Goal: Task Accomplishment & Management: Use online tool/utility

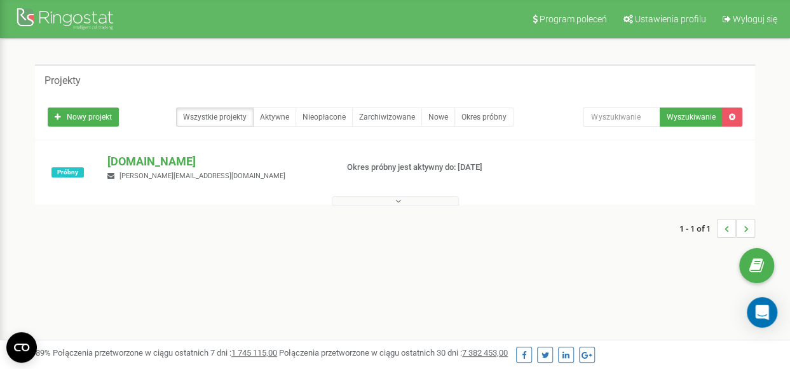
click at [269, 172] on div "[DOMAIN_NAME] [PERSON_NAME][EMAIL_ADDRESS][DOMAIN_NAME]" at bounding box center [217, 167] width 238 height 28
click at [229, 176] on span "[PERSON_NAME][EMAIL_ADDRESS][DOMAIN_NAME]" at bounding box center [202, 176] width 166 height 8
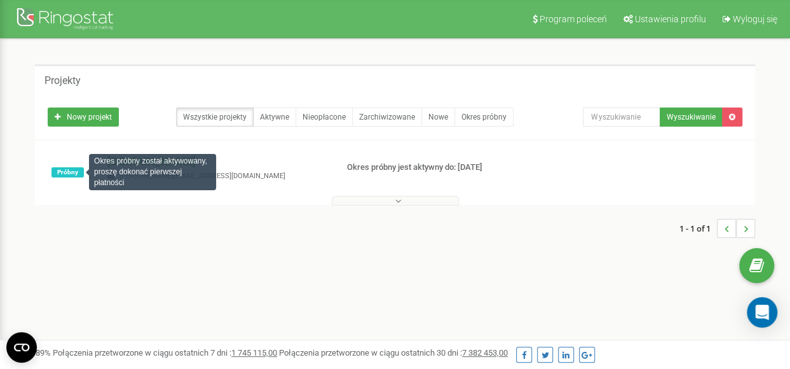
click at [71, 168] on span "Próbny" at bounding box center [67, 172] width 32 height 10
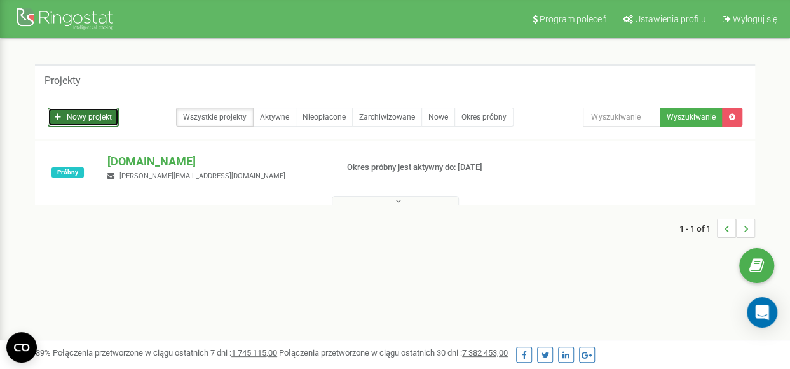
click at [98, 116] on link "Nowy projekt" at bounding box center [83, 116] width 71 height 19
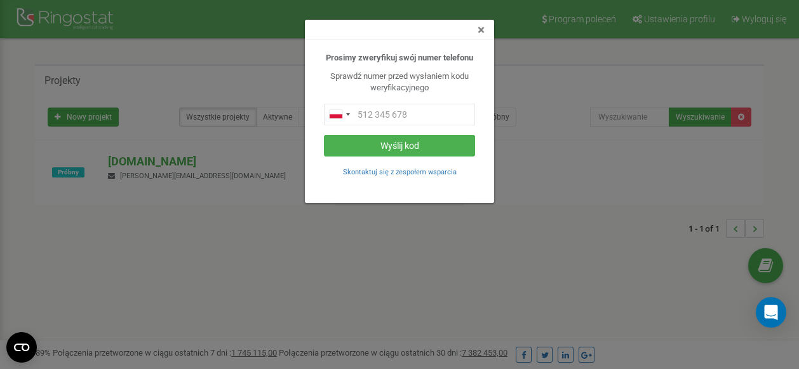
click at [484, 29] on span "×" at bounding box center [481, 29] width 7 height 15
